Goal: Navigation & Orientation: Understand site structure

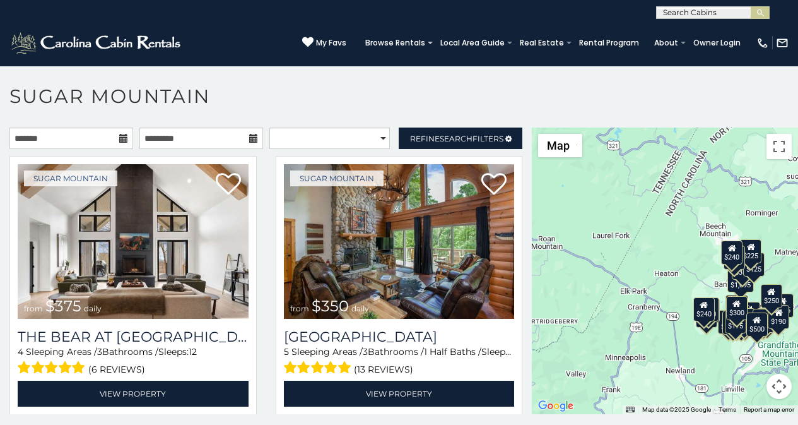
scroll to position [38, 0]
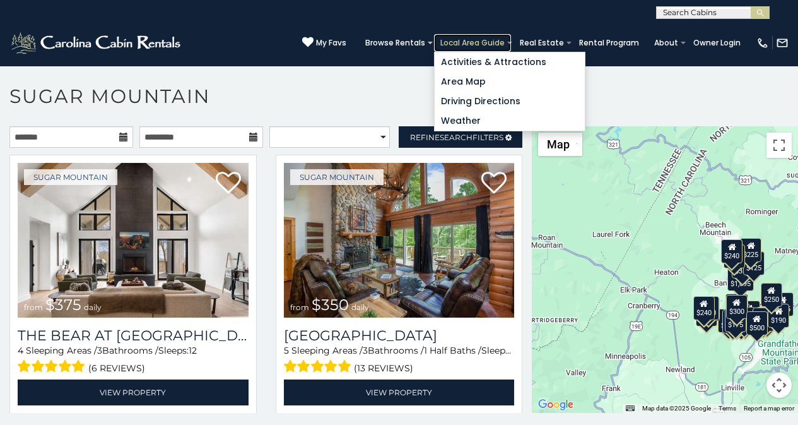
click at [493, 37] on link "Local Area Guide" at bounding box center [472, 43] width 77 height 18
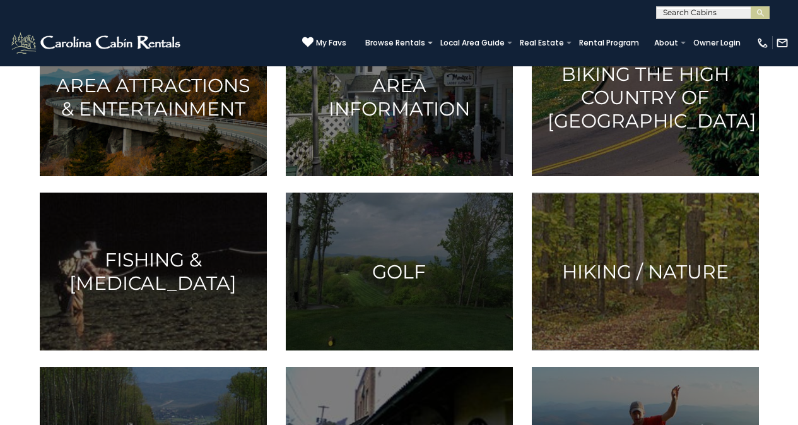
scroll to position [210, 0]
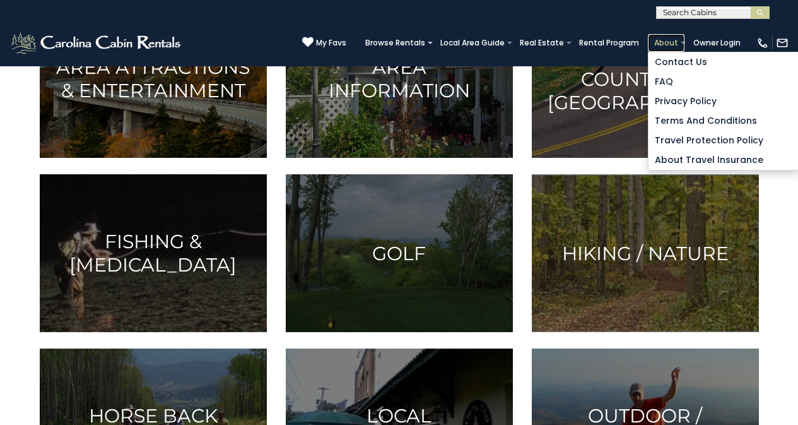
click at [673, 47] on link "About" at bounding box center [666, 43] width 37 height 18
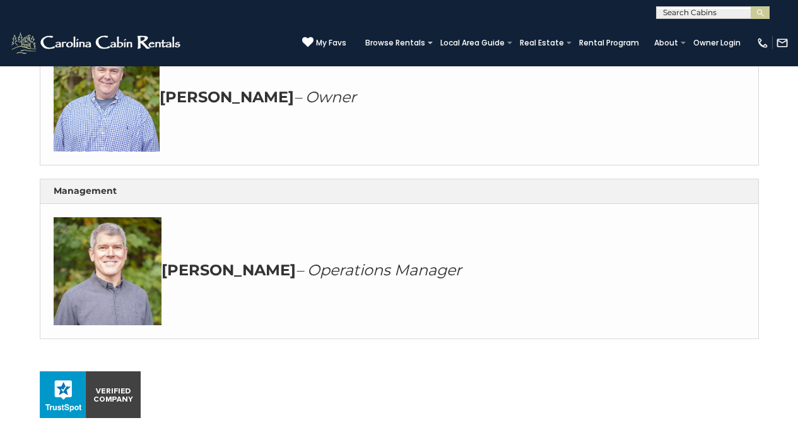
scroll to position [427, 0]
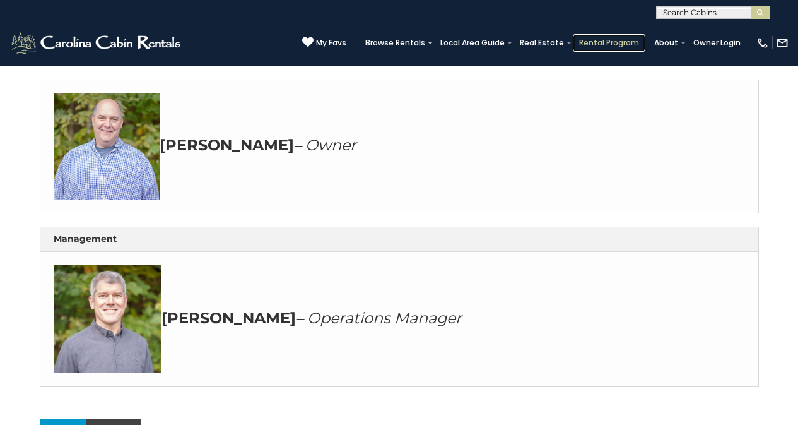
click at [604, 47] on link "Rental Program" at bounding box center [609, 43] width 73 height 18
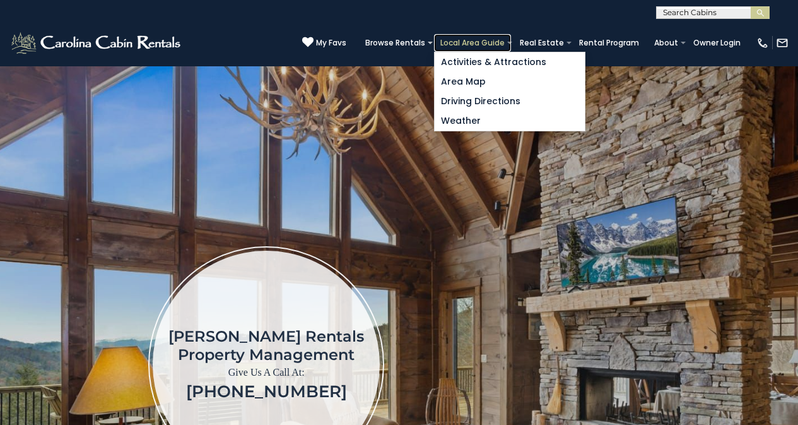
click at [492, 36] on link "Local Area Guide" at bounding box center [472, 43] width 77 height 18
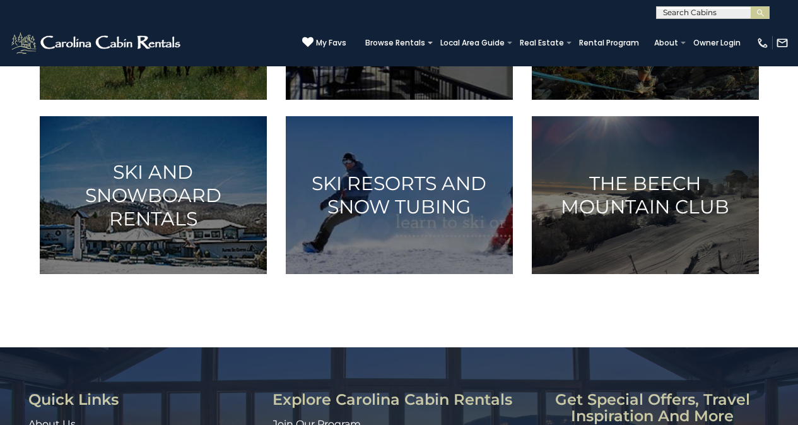
scroll to position [988, 0]
